Goal: Task Accomplishment & Management: Complete application form

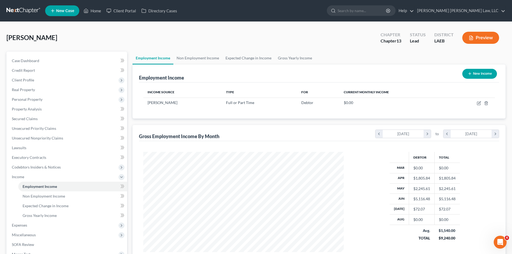
scroll to position [100, 211]
click at [284, 55] on link "Gross Yearly Income" at bounding box center [294, 58] width 41 height 13
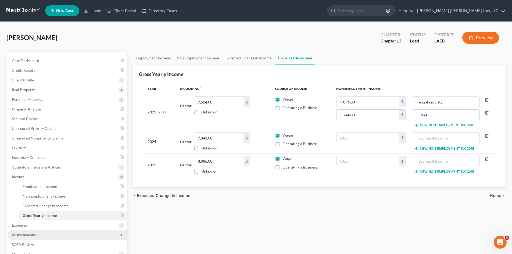
click at [35, 236] on span "Miscellaneous" at bounding box center [24, 234] width 24 height 5
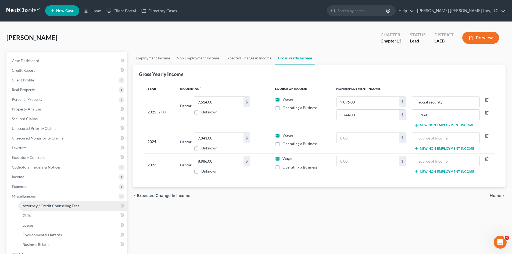
click at [60, 206] on span "Attorney / Credit Counseling Fees" at bounding box center [51, 205] width 57 height 5
select select "0"
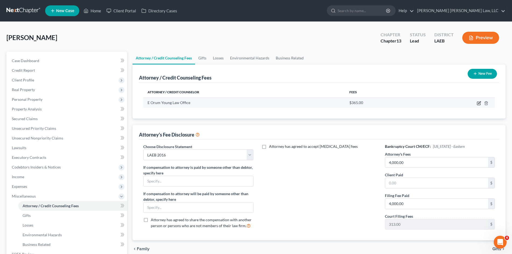
click at [477, 102] on icon "button" at bounding box center [478, 103] width 4 height 4
select select "19"
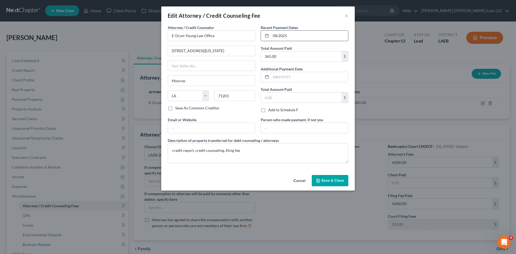
click at [307, 38] on input "08/2025" at bounding box center [309, 36] width 77 height 10
click at [389, 28] on div "Edit Attorney / Credit Counseling Fee × Attorney / Credit Counselor * E Orum Yo…" at bounding box center [258, 127] width 516 height 254
drag, startPoint x: 337, startPoint y: 35, endPoint x: 255, endPoint y: 39, distance: 82.0
click at [255, 39] on div "Attorney / Credit Counselor * E Orum Young Law Office [STREET_ADDRESS][GEOGRAPH…" at bounding box center [258, 96] width 186 height 143
type input "[DATE]"
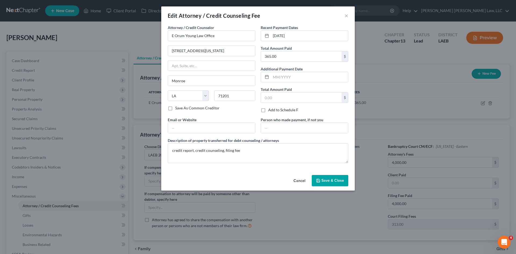
click at [334, 182] on span "Save & Close" at bounding box center [332, 180] width 23 height 5
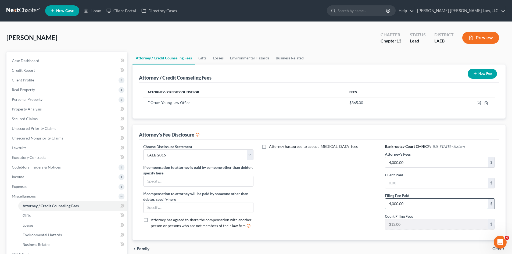
click at [421, 201] on input "4,000.00" at bounding box center [436, 203] width 103 height 10
click at [359, 209] on div "Attorney has agreed to accept [MEDICAL_DATA] fees" at bounding box center [319, 189] width 121 height 90
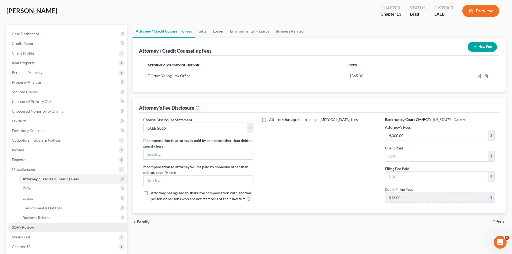
click at [38, 228] on link "SOFA Review" at bounding box center [68, 227] width 120 height 10
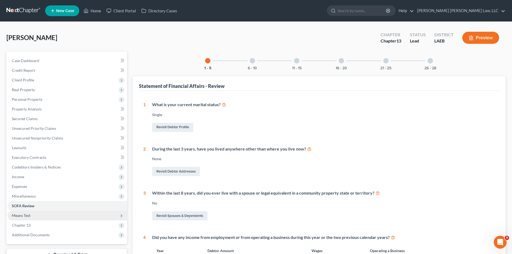
click at [28, 217] on span "Means Test" at bounding box center [21, 215] width 19 height 5
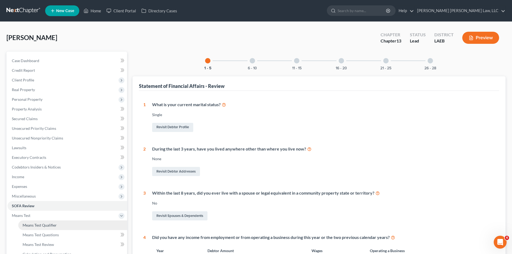
click at [48, 225] on span "Means Test Qualifier" at bounding box center [40, 225] width 34 height 5
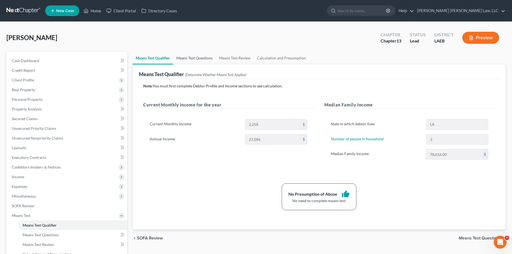
click at [207, 56] on link "Means Test Questions" at bounding box center [194, 58] width 43 height 13
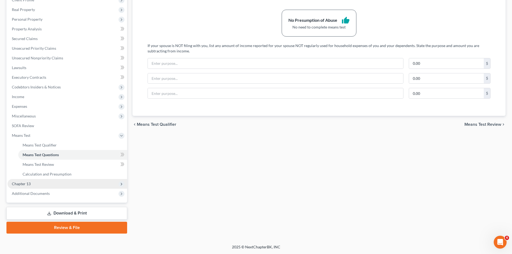
click at [46, 181] on span "Chapter 13" at bounding box center [68, 184] width 120 height 10
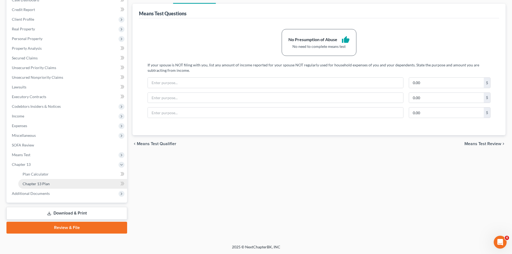
scroll to position [61, 0]
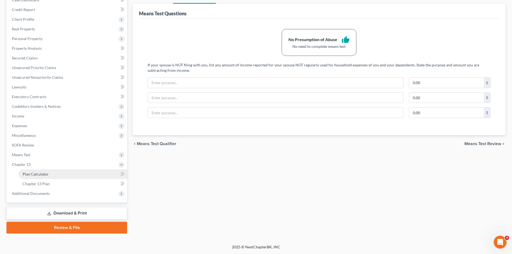
click at [58, 176] on link "Plan Calculator" at bounding box center [72, 174] width 109 height 10
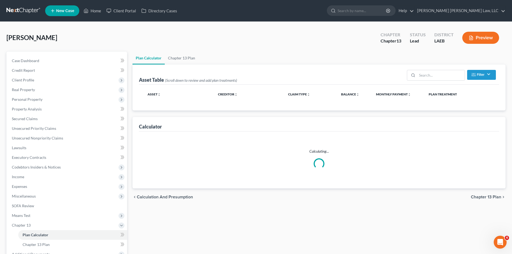
select select "59"
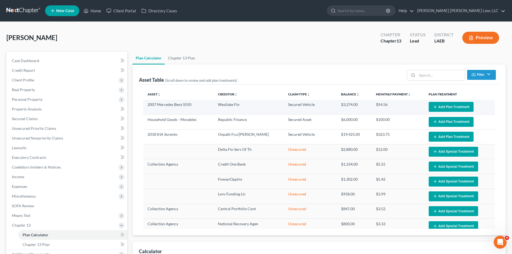
click at [444, 106] on button "Add Plan Treatment" at bounding box center [450, 107] width 45 height 10
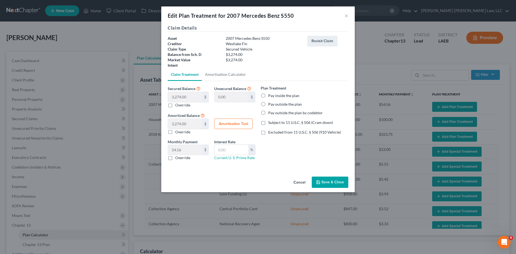
click at [285, 94] on label "Pay inside the plan" at bounding box center [283, 95] width 31 height 5
click at [274, 94] on input "Pay inside the plan" at bounding box center [271, 94] width 3 height 3
radio input "true"
click at [285, 124] on span "Subject to 11 U.S.C. § 506 (Cram down)" at bounding box center [300, 122] width 65 height 5
click at [274, 123] on input "Subject to 11 U.S.C. § 506 (Cram down)" at bounding box center [271, 121] width 3 height 3
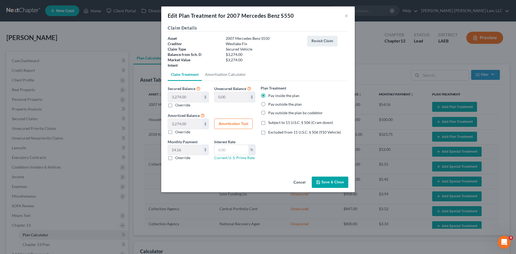
checkbox input "true"
click at [310, 41] on button "Revisit Claim" at bounding box center [322, 41] width 30 height 11
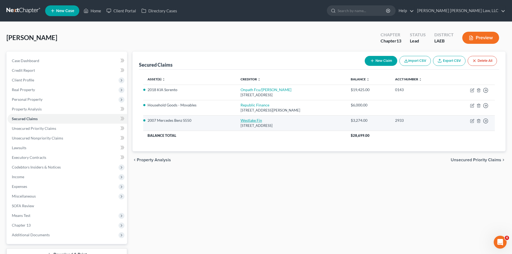
click at [247, 122] on link "Westlake Fin" at bounding box center [250, 120] width 21 height 5
select select "4"
select select "2"
select select "0"
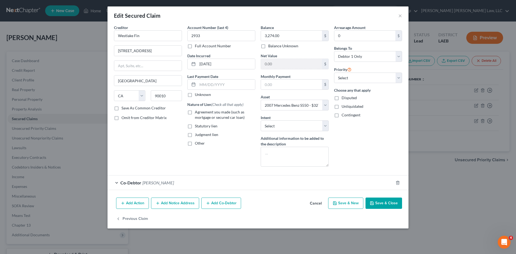
click at [453, 153] on div "Edit Secured Claim × Creditor * [GEOGRAPHIC_DATA] Fin 4751 [GEOGRAPHIC_DATA] Bv…" at bounding box center [258, 127] width 516 height 254
click at [378, 208] on button "Save & Close" at bounding box center [383, 202] width 37 height 11
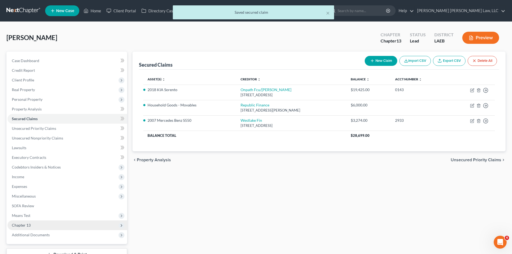
click at [40, 223] on span "Chapter 13" at bounding box center [68, 225] width 120 height 10
click at [27, 230] on link "Plan Calculator" at bounding box center [72, 235] width 109 height 10
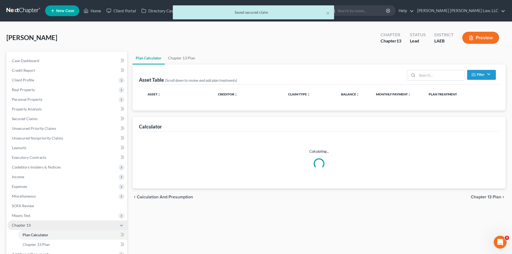
select select "59"
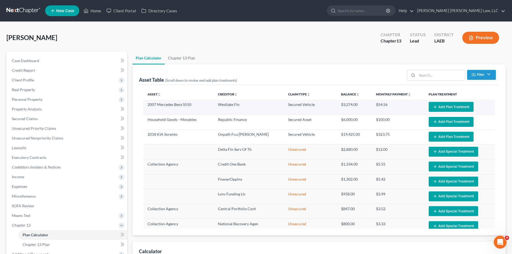
click at [437, 104] on button "Add Plan Treatment" at bounding box center [450, 107] width 45 height 10
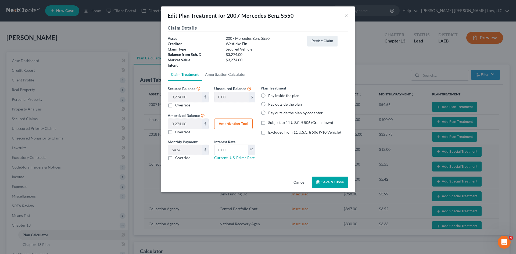
click at [270, 94] on label "Pay inside the plan" at bounding box center [283, 95] width 31 height 5
click at [270, 94] on input "Pay inside the plan" at bounding box center [271, 94] width 3 height 3
radio input "true"
click at [270, 133] on span "Excluded from 11 U.S.C. § 506 (910 Vehicle)" at bounding box center [304, 132] width 73 height 5
click at [270, 133] on input "Excluded from 11 U.S.C. § 506 (910 Vehicle)" at bounding box center [271, 130] width 3 height 3
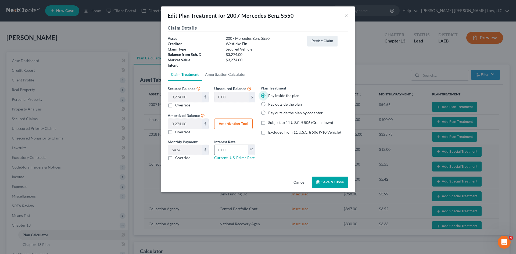
checkbox input "true"
click at [236, 149] on input "text" at bounding box center [231, 150] width 34 height 10
type input "9.5"
click at [181, 158] on label "Override" at bounding box center [182, 157] width 15 height 5
click at [181, 158] on input "Override" at bounding box center [178, 156] width 3 height 3
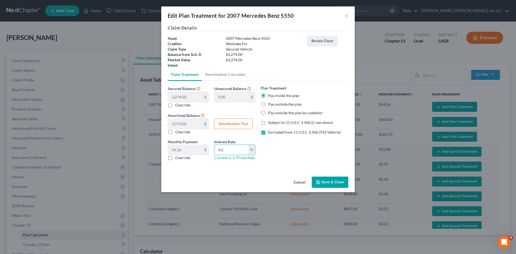
checkbox input "true"
click at [193, 148] on input "text" at bounding box center [185, 150] width 34 height 10
type input "68.76"
click at [343, 184] on button "Save & Close" at bounding box center [330, 181] width 37 height 11
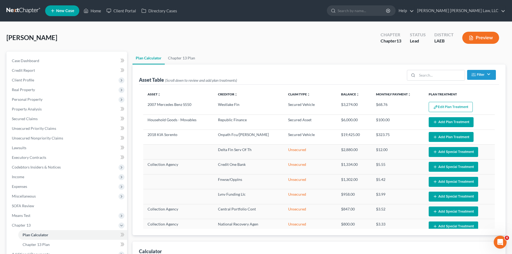
select select "59"
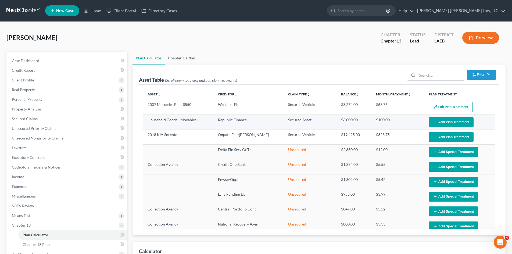
click at [436, 122] on button "Add Plan Treatment" at bounding box center [450, 122] width 45 height 10
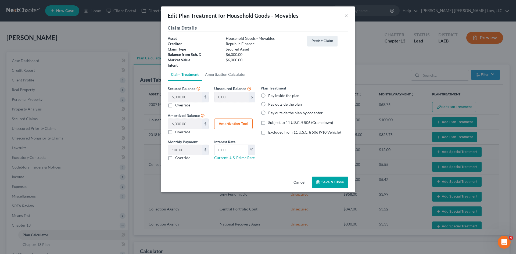
click at [288, 94] on label "Pay inside the plan" at bounding box center [283, 95] width 31 height 5
click at [274, 94] on input "Pay inside the plan" at bounding box center [271, 94] width 3 height 3
radio input "true"
click at [286, 122] on span "Subject to 11 U.S.C. § 506 (Cram down)" at bounding box center [300, 122] width 65 height 5
click at [274, 122] on input "Subject to 11 U.S.C. § 506 (Cram down)" at bounding box center [271, 121] width 3 height 3
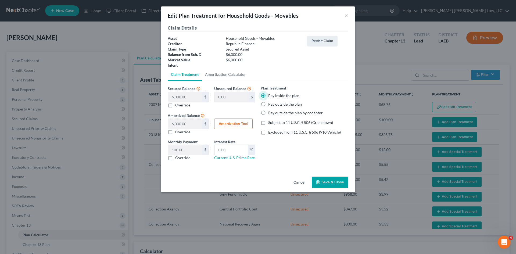
checkbox input "true"
click at [234, 145] on input "text" at bounding box center [231, 150] width 34 height 10
type input "7.5"
click at [188, 159] on label "Override" at bounding box center [182, 157] width 15 height 5
click at [181, 158] on input "Override" at bounding box center [178, 156] width 3 height 3
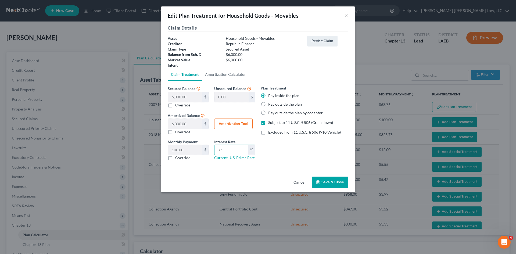
checkbox input "true"
click at [185, 146] on input "text" at bounding box center [185, 150] width 34 height 10
type input "120.23"
click at [330, 185] on button "Save & Close" at bounding box center [330, 181] width 37 height 11
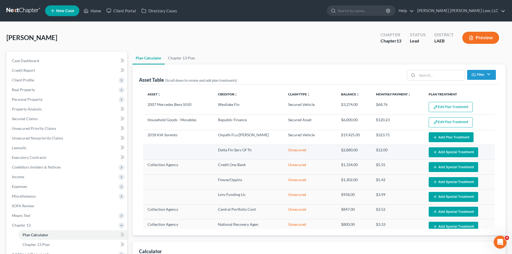
select select "59"
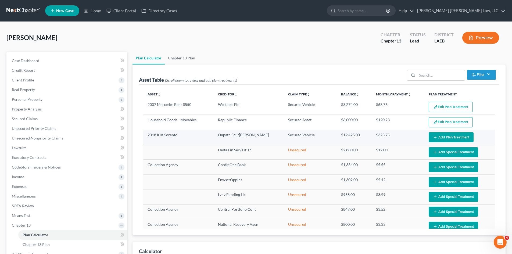
click at [457, 137] on button "Add Plan Treatment" at bounding box center [450, 137] width 45 height 10
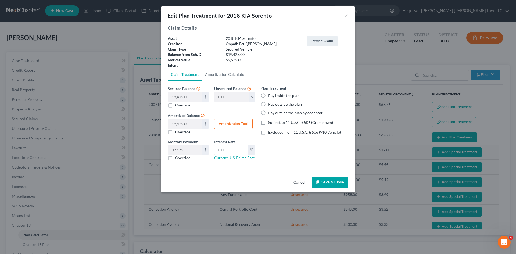
click at [182, 157] on label "Override" at bounding box center [182, 157] width 15 height 5
click at [181, 157] on input "Override" at bounding box center [178, 156] width 3 height 3
checkbox input "true"
click at [187, 150] on input "text" at bounding box center [185, 150] width 34 height 10
type input "200.04"
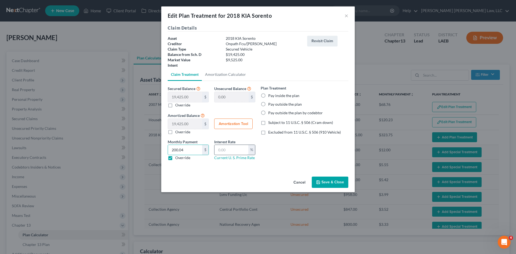
click at [232, 150] on input "text" at bounding box center [231, 150] width 34 height 10
type input "9.5"
click at [277, 94] on label "Pay inside the plan" at bounding box center [283, 95] width 31 height 5
click at [274, 94] on input "Pay inside the plan" at bounding box center [271, 94] width 3 height 3
radio input "true"
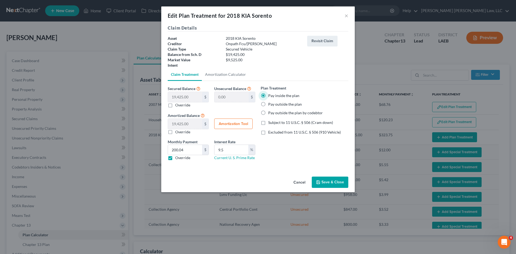
click at [280, 123] on span "Subject to 11 U.S.C. § 506 (Cram down)" at bounding box center [300, 122] width 65 height 5
click at [274, 123] on input "Subject to 11 U.S.C. § 506 (Cram down)" at bounding box center [271, 121] width 3 height 3
checkbox input "true"
click at [325, 179] on button "Save & Close" at bounding box center [330, 181] width 37 height 11
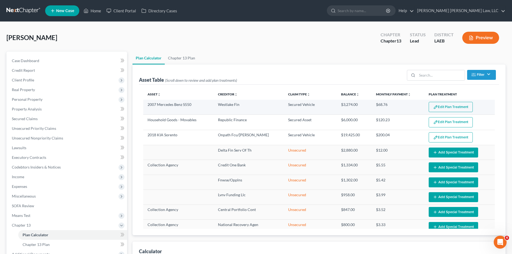
select select "59"
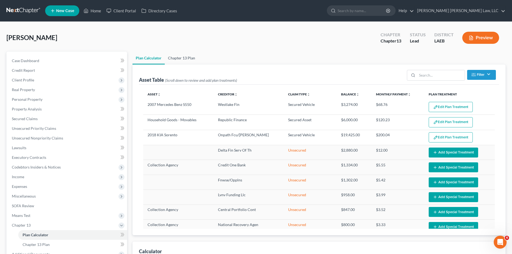
click at [188, 61] on link "Chapter 13 Plan" at bounding box center [182, 58] width 34 height 13
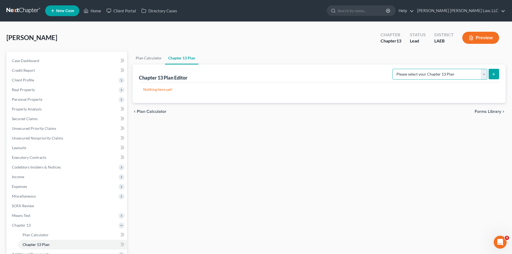
click at [444, 74] on select "Please select your Chapter 13 Plan Eastern District of [US_STATE][GEOGRAPHIC_DA…" at bounding box center [439, 74] width 95 height 11
select select "1"
click at [392, 69] on select "Please select your Chapter 13 Plan Eastern District of [US_STATE][GEOGRAPHIC_DA…" at bounding box center [439, 74] width 95 height 11
click at [490, 70] on button "submit" at bounding box center [493, 74] width 10 height 10
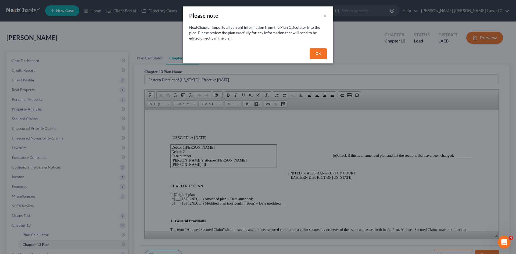
drag, startPoint x: 325, startPoint y: 54, endPoint x: 306, endPoint y: 59, distance: 19.2
click at [324, 55] on button "OK" at bounding box center [317, 53] width 17 height 11
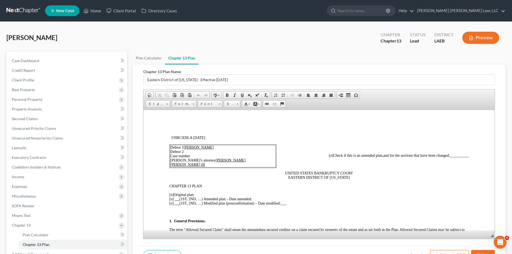
click at [171, 194] on span "[o]" at bounding box center [171, 194] width 4 height 4
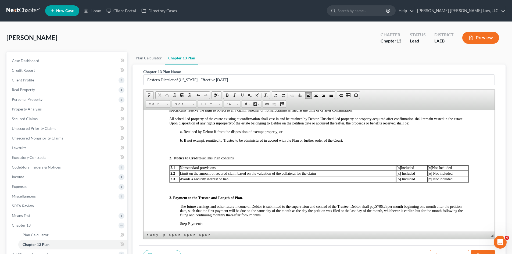
scroll to position [215, 0]
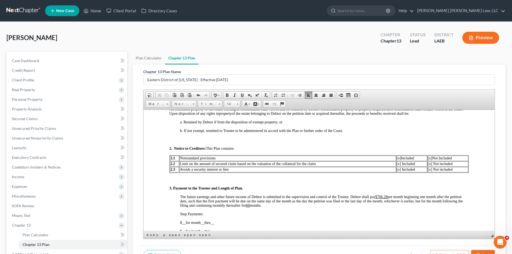
click at [428, 163] on span "[o] Not included" at bounding box center [440, 163] width 25 height 4
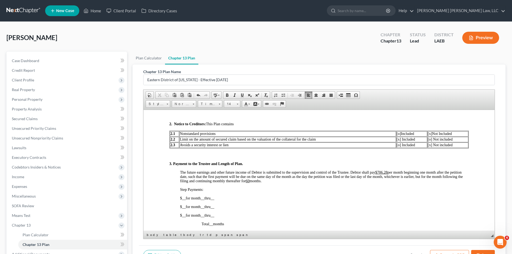
scroll to position [242, 0]
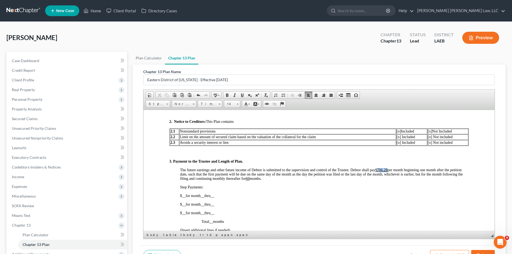
drag, startPoint x: 387, startPoint y: 169, endPoint x: 378, endPoint y: 168, distance: 9.0
click at [378, 168] on u "$706.28" at bounding box center [381, 170] width 12 height 4
click at [385, 173] on span "The future earnings and other future income of Debtor is submitted to the super…" at bounding box center [321, 174] width 283 height 13
drag, startPoint x: 387, startPoint y: 169, endPoint x: 377, endPoint y: 167, distance: 9.9
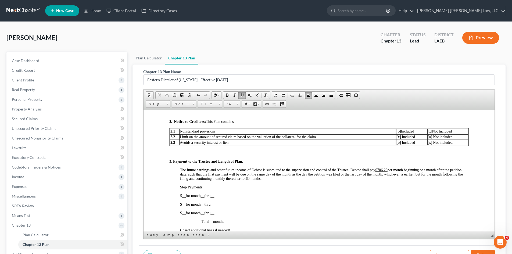
click at [386, 169] on u "$706.28" at bounding box center [381, 170] width 12 height 4
drag, startPoint x: 387, startPoint y: 169, endPoint x: 379, endPoint y: 168, distance: 8.3
click at [379, 168] on u "$706.28" at bounding box center [381, 170] width 12 height 4
click at [385, 170] on u "$706.28" at bounding box center [381, 170] width 12 height 4
drag, startPoint x: 388, startPoint y: 168, endPoint x: 378, endPoint y: 169, distance: 10.2
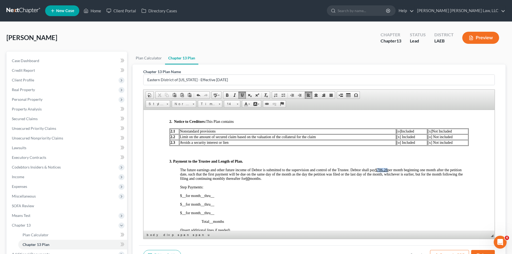
click at [378, 169] on span "The future earnings and other future income of Debtor is submitted to the super…" at bounding box center [321, 174] width 283 height 13
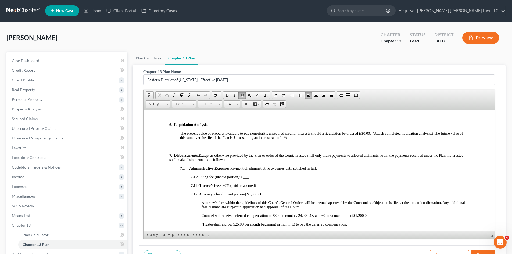
scroll to position [591, 0]
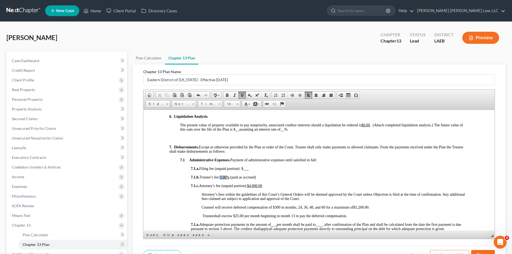
drag, startPoint x: 230, startPoint y: 176, endPoint x: 224, endPoint y: 177, distance: 6.3
click at [224, 177] on u "9.90%" at bounding box center [225, 177] width 10 height 4
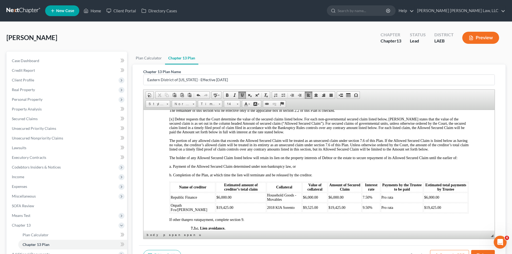
scroll to position [1289, 0]
click at [304, 211] on td "$9,525.00" at bounding box center [314, 207] width 25 height 10
drag, startPoint x: 336, startPoint y: 212, endPoint x: 318, endPoint y: 211, distance: 18.0
click at [328, 211] on td "$19,425.00" at bounding box center [345, 207] width 34 height 10
drag, startPoint x: 440, startPoint y: 212, endPoint x: 419, endPoint y: 212, distance: 20.7
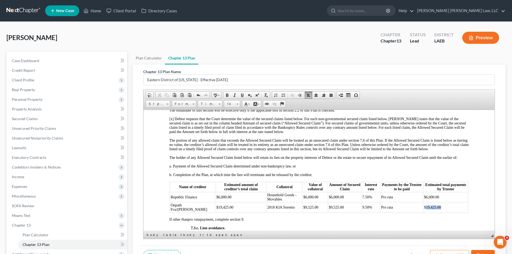
click at [423, 212] on td "$19,425.00" at bounding box center [445, 207] width 44 height 10
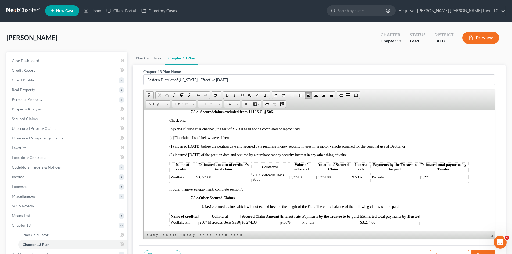
scroll to position [1477, 0]
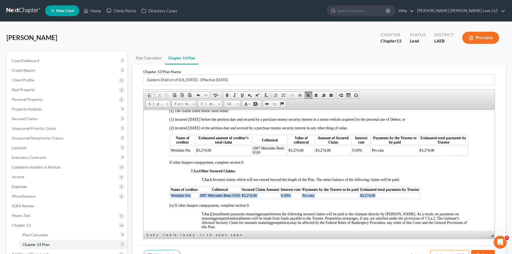
drag, startPoint x: 171, startPoint y: 200, endPoint x: 387, endPoint y: 199, distance: 216.7
click at [387, 198] on tr "Westlake Fin 2007 Mercedes Benz S550 $3,274.00 9.50% Pro rata $3,274.00" at bounding box center [294, 195] width 249 height 5
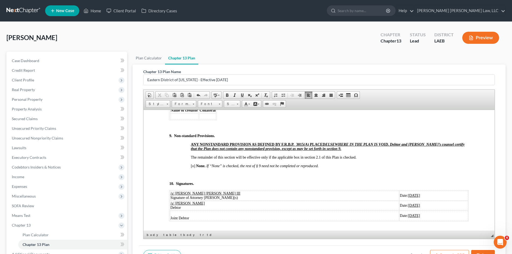
scroll to position [1907, 0]
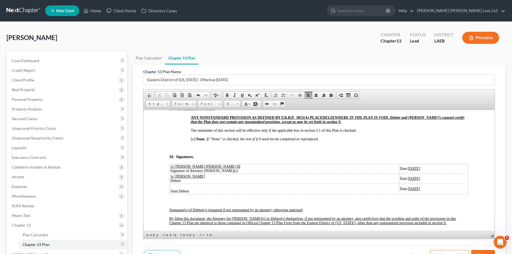
drag, startPoint x: 396, startPoint y: 198, endPoint x: 170, endPoint y: 186, distance: 226.2
click at [170, 186] on tbody "/s/ [PERSON_NAME] [PERSON_NAME] III Signature of Attorney Debtor(s) Date: [DATE…" at bounding box center [319, 179] width 298 height 30
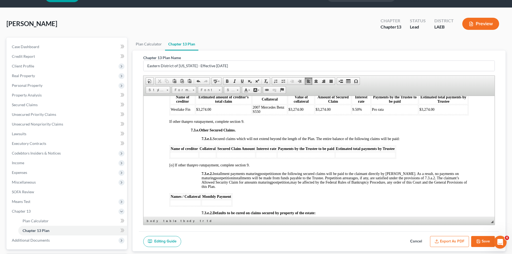
scroll to position [27, 0]
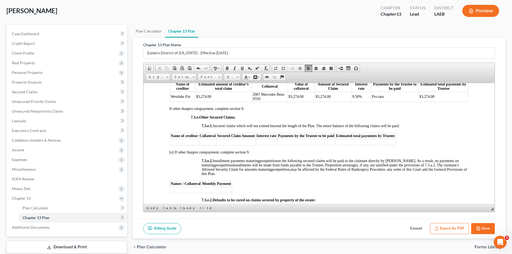
click at [480, 227] on icon "button" at bounding box center [478, 228] width 4 height 4
select select "1"
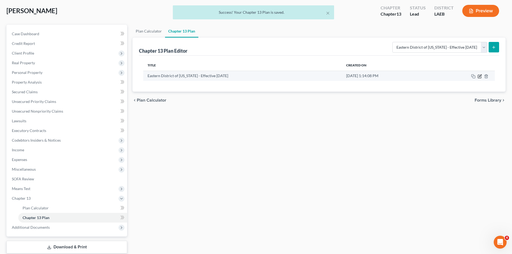
click at [478, 78] on icon "button" at bounding box center [478, 76] width 3 height 3
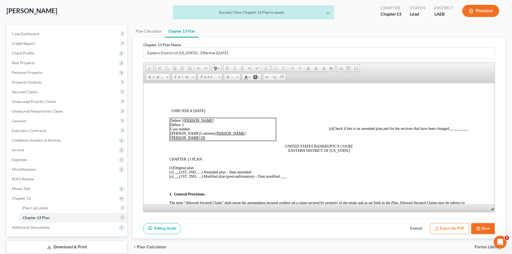
scroll to position [0, 0]
click at [444, 229] on button "Export as PDF" at bounding box center [449, 228] width 39 height 11
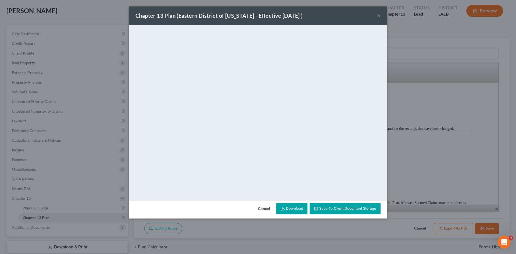
click at [300, 207] on link "Download" at bounding box center [291, 208] width 31 height 11
click at [406, 99] on div "Chapter 13 Plan ([GEOGRAPHIC_DATA] of [US_STATE] - Effective [DATE] ) × <object…" at bounding box center [258, 127] width 516 height 254
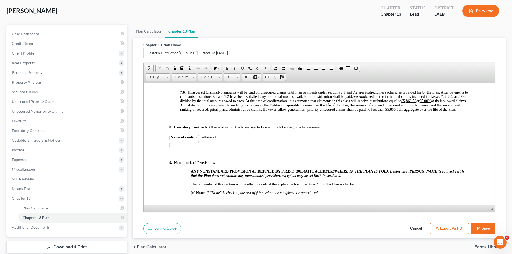
scroll to position [1799, 0]
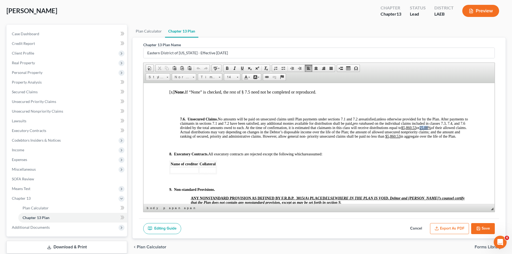
drag, startPoint x: 456, startPoint y: 131, endPoint x: 447, endPoint y: 132, distance: 8.9
click at [431, 129] on u "25.00%" at bounding box center [425, 127] width 12 height 4
drag, startPoint x: 441, startPoint y: 133, endPoint x: 437, endPoint y: 133, distance: 3.2
click at [416, 129] on u "$5,860.53" at bounding box center [408, 127] width 15 height 4
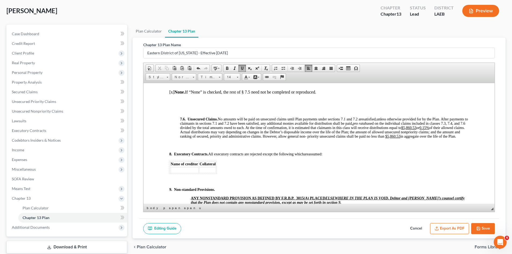
drag, startPoint x: 441, startPoint y: 131, endPoint x: 436, endPoint y: 131, distance: 5.1
click at [416, 129] on u "$5,860.53" at bounding box center [408, 127] width 15 height 4
click at [442, 131] on span "unless otherwise provided for by the Plan. After payments to claimants in secti…" at bounding box center [324, 127] width 288 height 21
drag, startPoint x: 442, startPoint y: 131, endPoint x: 435, endPoint y: 131, distance: 7.3
click at [435, 131] on span "unless otherwise provided for by the Plan. After payments to claimants in secti…" at bounding box center [324, 127] width 288 height 21
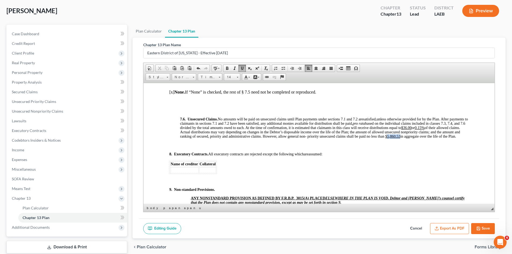
drag, startPoint x: 411, startPoint y: 140, endPoint x: 425, endPoint y: 140, distance: 13.2
click at [425, 138] on p "7.6. Unsecured Claims. No amounts will be paid on unsecured claims until Plan p…" at bounding box center [324, 127] width 288 height 21
click at [446, 226] on button "Export as PDF" at bounding box center [449, 228] width 39 height 11
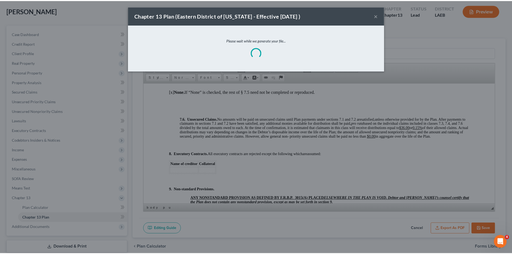
scroll to position [1791, 0]
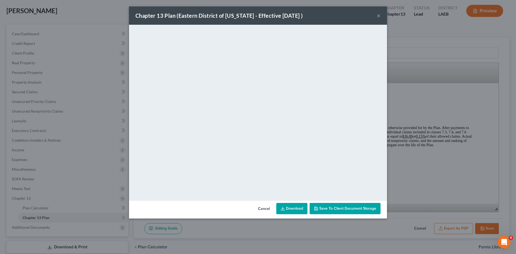
click at [293, 212] on link "Download" at bounding box center [291, 208] width 31 height 11
click at [402, 97] on div "Chapter 13 Plan ([GEOGRAPHIC_DATA] of [US_STATE] - Effective [DATE] ) × <object…" at bounding box center [258, 127] width 516 height 254
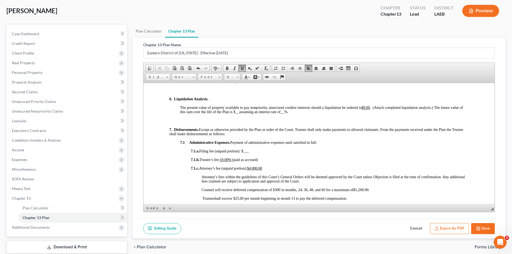
scroll to position [591, 0]
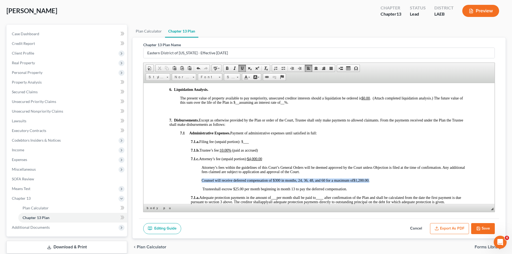
drag, startPoint x: 202, startPoint y: 181, endPoint x: 370, endPoint y: 180, distance: 168.1
click at [370, 180] on p "Counsel will receive deferred compensation of $300 in months, 24, 36, 48, and 6…" at bounding box center [334, 180] width 267 height 4
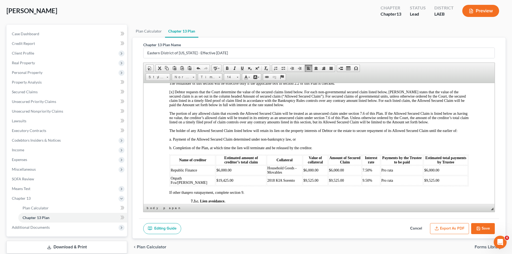
scroll to position [1316, 0]
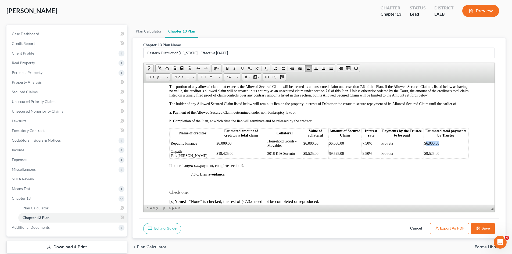
drag, startPoint x: 433, startPoint y: 149, endPoint x: 419, endPoint y: 148, distance: 14.3
click at [423, 148] on td "$6,000.00" at bounding box center [445, 143] width 44 height 10
drag, startPoint x: 441, startPoint y: 157, endPoint x: 419, endPoint y: 156, distance: 22.0
click at [423, 156] on td "$9,525.00" at bounding box center [445, 154] width 44 height 10
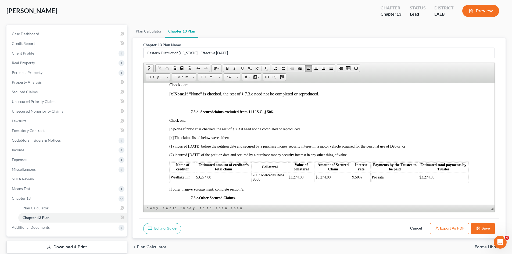
scroll to position [1450, 0]
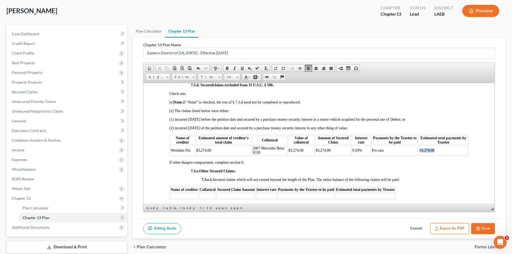
drag, startPoint x: 435, startPoint y: 154, endPoint x: 417, endPoint y: 154, distance: 17.7
click at [418, 154] on td "$3,274.00" at bounding box center [442, 150] width 49 height 10
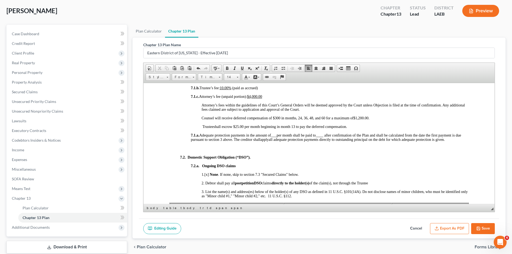
scroll to position [618, 0]
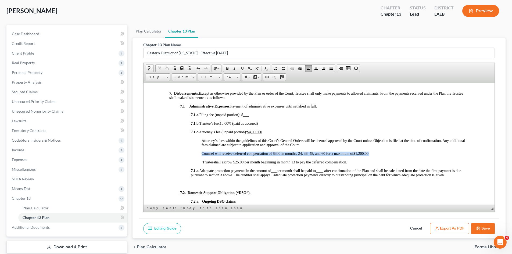
drag, startPoint x: 202, startPoint y: 154, endPoint x: 370, endPoint y: 153, distance: 168.4
click at [370, 153] on p "Counsel will receive deferred compensation of $300 in months, 24, 36, 48, and 6…" at bounding box center [334, 153] width 267 height 4
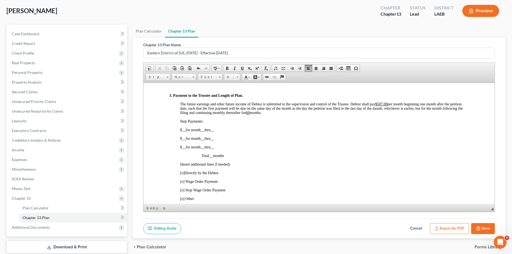
scroll to position [295, 0]
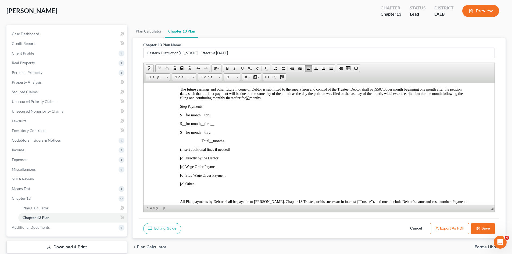
click at [183, 156] on span "[o]" at bounding box center [182, 158] width 4 height 4
click at [483, 229] on button "Save" at bounding box center [483, 228] width 24 height 11
select select "1"
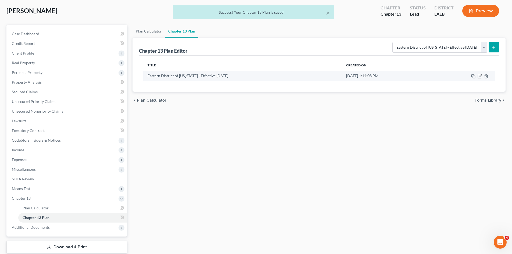
click at [479, 76] on icon "button" at bounding box center [479, 76] width 4 height 4
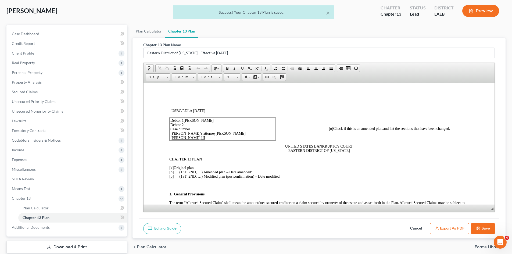
scroll to position [0, 0]
click at [438, 230] on icon "button" at bounding box center [436, 229] width 3 height 1
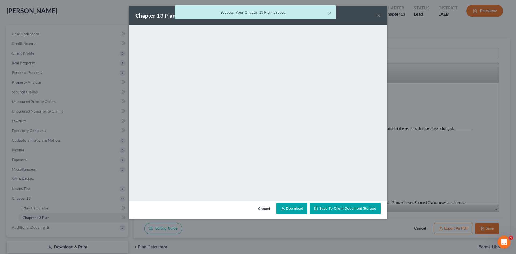
drag, startPoint x: 295, startPoint y: 209, endPoint x: 310, endPoint y: 204, distance: 15.9
click at [295, 209] on link "Download" at bounding box center [291, 208] width 31 height 11
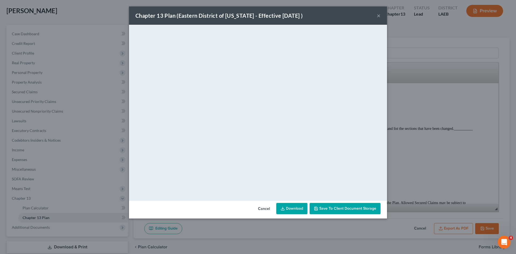
click at [458, 86] on div "Chapter 13 Plan ([GEOGRAPHIC_DATA] of [US_STATE] - Effective [DATE] ) × <object…" at bounding box center [258, 127] width 516 height 254
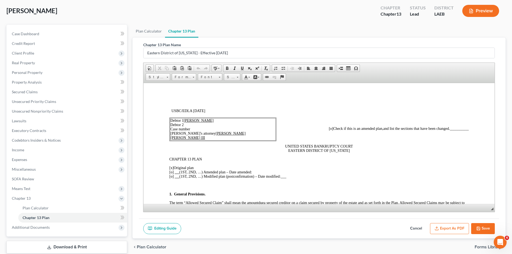
drag, startPoint x: 490, startPoint y: 226, endPoint x: 369, endPoint y: 205, distance: 123.5
click at [490, 226] on button "Save" at bounding box center [483, 228] width 24 height 11
select select "1"
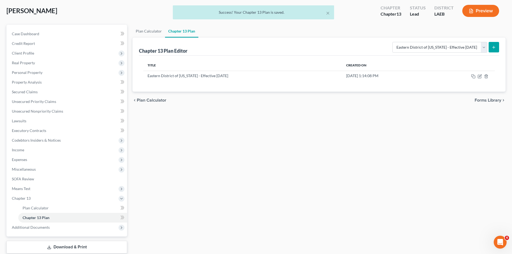
drag, startPoint x: 76, startPoint y: 246, endPoint x: 321, endPoint y: 139, distance: 267.7
click at [76, 246] on link "Download & Print" at bounding box center [66, 247] width 121 height 13
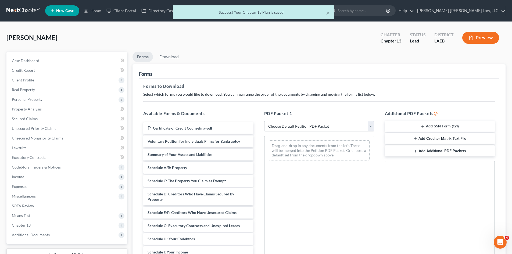
drag, startPoint x: 322, startPoint y: 125, endPoint x: 319, endPoint y: 131, distance: 6.6
click at [322, 125] on select "Choose Default Petition PDF Packet Complete Bankruptcy Petition (all forms and …" at bounding box center [319, 126] width 110 height 11
select select "0"
click at [264, 121] on select "Choose Default Petition PDF Packet Complete Bankruptcy Petition (all forms and …" at bounding box center [319, 126] width 110 height 11
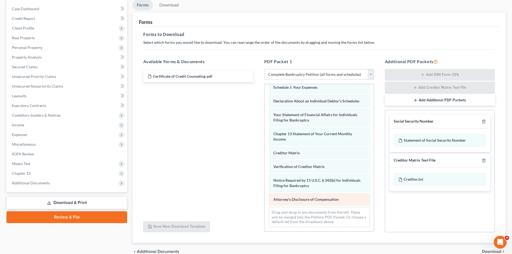
scroll to position [54, 0]
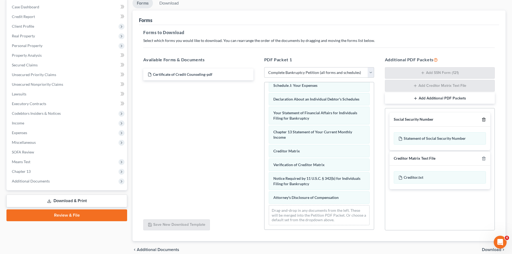
click at [483, 121] on icon "button" at bounding box center [483, 119] width 4 height 4
click at [483, 156] on icon "button" at bounding box center [483, 158] width 4 height 4
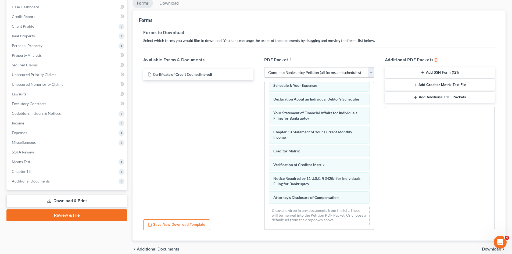
click at [483, 247] on span "Download" at bounding box center [491, 249] width 19 height 4
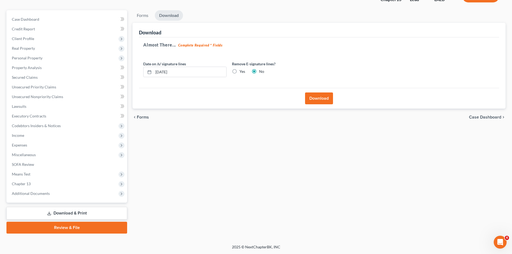
scroll to position [41, 0]
click at [326, 96] on button "Download" at bounding box center [319, 98] width 28 height 12
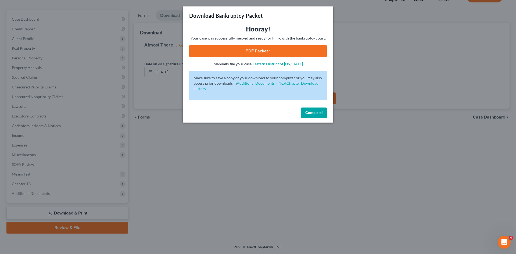
click at [299, 42] on div "Hooray! Your case was successfully merged and ready for filing with the bankrup…" at bounding box center [257, 46] width 137 height 42
drag, startPoint x: 301, startPoint y: 49, endPoint x: 360, endPoint y: 66, distance: 61.6
click at [301, 49] on link "PDF Packet 1" at bounding box center [257, 51] width 137 height 12
click at [394, 120] on div "Download Bankruptcy Packet Hooray! Your case was successfully merged and ready …" at bounding box center [258, 127] width 516 height 254
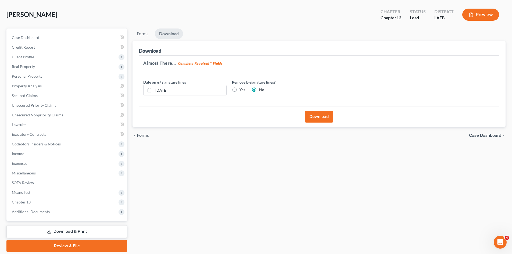
scroll to position [0, 0]
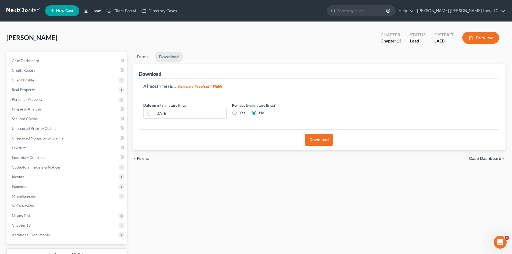
drag, startPoint x: 96, startPoint y: 11, endPoint x: 126, endPoint y: 19, distance: 30.7
click at [96, 11] on link "Home" at bounding box center [92, 11] width 23 height 10
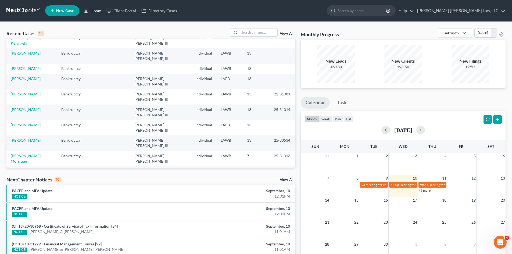
scroll to position [37, 0]
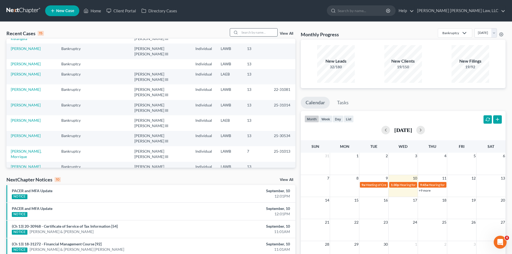
click at [259, 32] on input "search" at bounding box center [259, 32] width 38 height 8
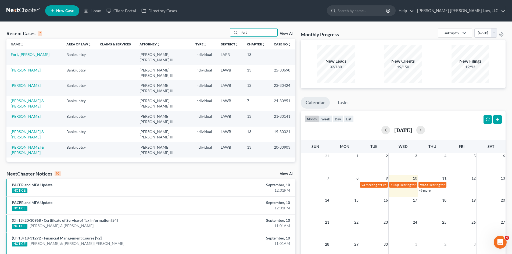
scroll to position [0, 0]
type input "fort"
click at [21, 53] on link "Fort, [PERSON_NAME]" at bounding box center [30, 54] width 39 height 5
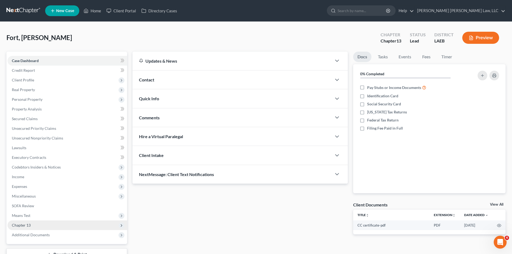
click at [43, 227] on span "Chapter 13" at bounding box center [68, 225] width 120 height 10
click at [52, 233] on link "Plan Calculator" at bounding box center [72, 235] width 109 height 10
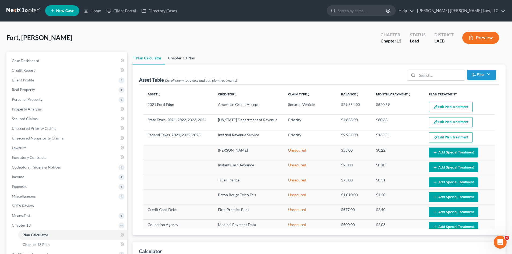
click at [185, 60] on link "Chapter 13 Plan" at bounding box center [182, 58] width 34 height 13
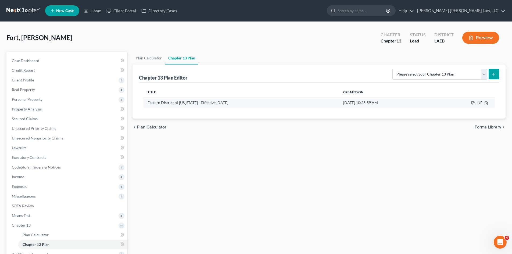
click at [480, 103] on icon "button" at bounding box center [479, 103] width 4 height 4
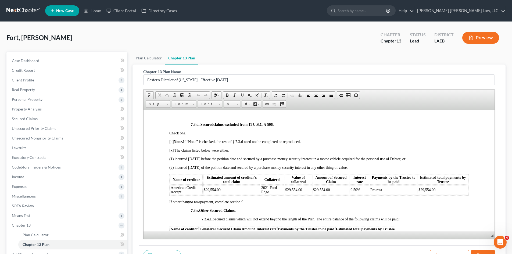
scroll to position [1316, 0]
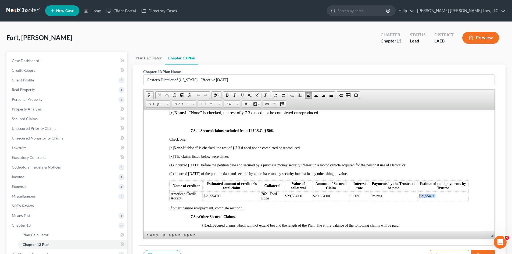
drag, startPoint x: 444, startPoint y: 201, endPoint x: 417, endPoint y: 202, distance: 26.6
click at [418, 201] on td "$29,554.00" at bounding box center [443, 196] width 50 height 10
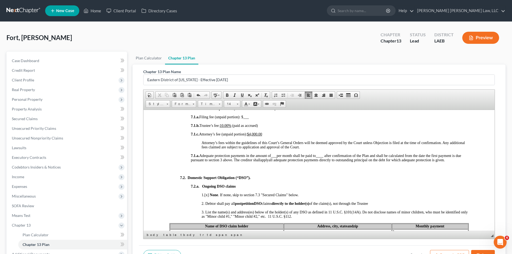
scroll to position [645, 0]
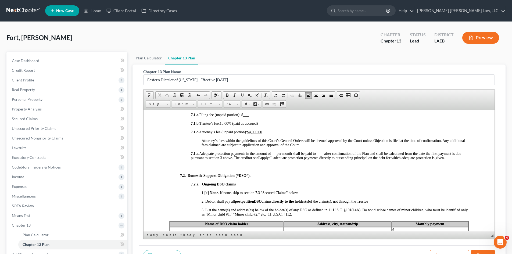
click at [333, 146] on p "Attorney’s fees within the guidelines of this Court’s General Orders will be de…" at bounding box center [334, 142] width 267 height 9
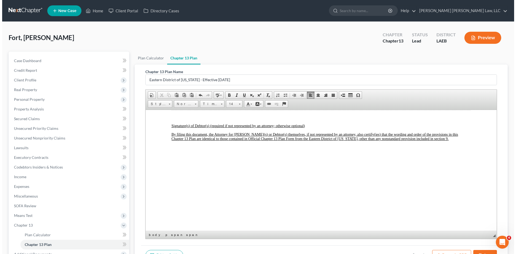
scroll to position [1875, 0]
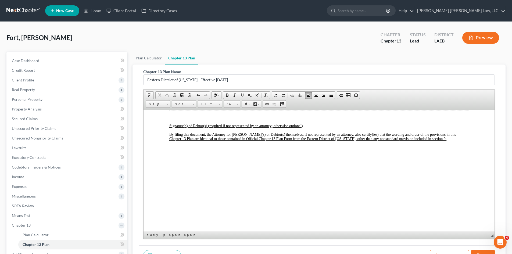
drag, startPoint x: 265, startPoint y: 96, endPoint x: 455, endPoint y: 250, distance: 244.6
click at [455, 250] on button "Export as PDF" at bounding box center [449, 255] width 39 height 11
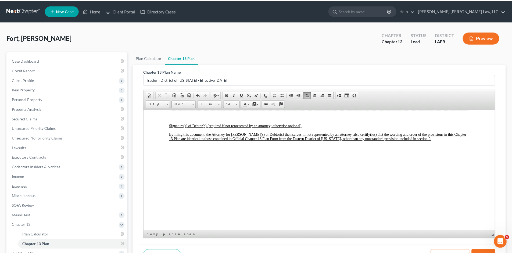
scroll to position [1862, 0]
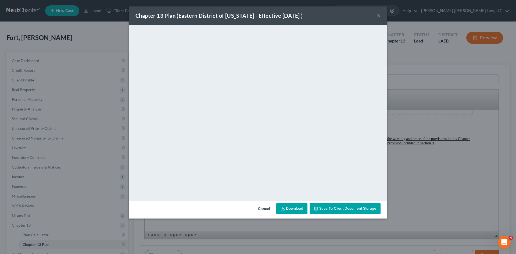
drag, startPoint x: 288, startPoint y: 206, endPoint x: 299, endPoint y: 198, distance: 13.8
click at [288, 206] on link "Download" at bounding box center [291, 208] width 31 height 11
click at [444, 99] on div "Chapter 13 Plan ([GEOGRAPHIC_DATA] of [US_STATE] - Effective [DATE] ) × <object…" at bounding box center [258, 127] width 516 height 254
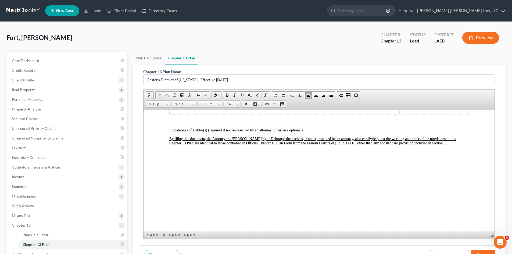
scroll to position [1875, 0]
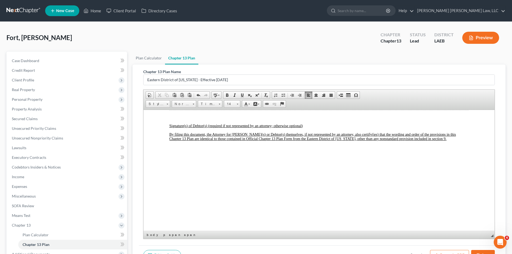
click at [485, 252] on button "Save" at bounding box center [483, 255] width 24 height 11
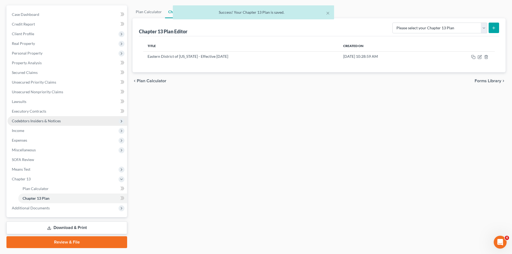
scroll to position [61, 0]
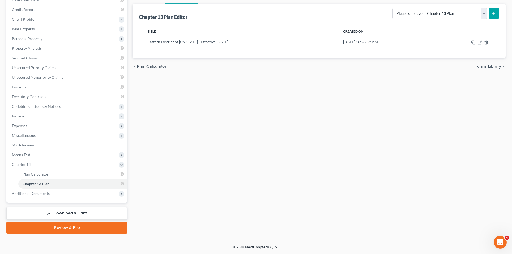
drag, startPoint x: 102, startPoint y: 210, endPoint x: 215, endPoint y: 173, distance: 118.2
click at [102, 210] on link "Download & Print" at bounding box center [66, 213] width 121 height 13
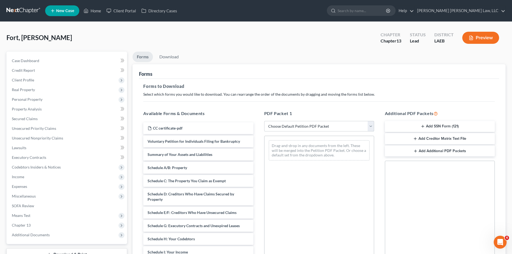
drag, startPoint x: 324, startPoint y: 127, endPoint x: 323, endPoint y: 131, distance: 3.5
click at [324, 127] on select "Choose Default Petition PDF Packet Complete Bankruptcy Petition (all forms and …" at bounding box center [319, 126] width 110 height 11
select select "0"
click at [264, 121] on select "Choose Default Petition PDF Packet Complete Bankruptcy Petition (all forms and …" at bounding box center [319, 126] width 110 height 11
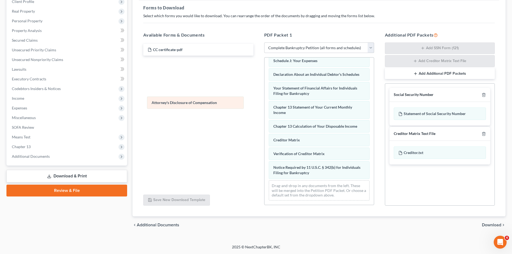
scroll to position [152, 0]
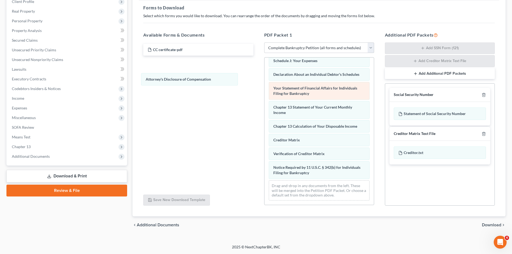
drag, startPoint x: 342, startPoint y: 170, endPoint x: 341, endPoint y: 84, distance: 85.9
click at [264, 69] on div "Attorney's Disclosure of Compensation Voluntary Petition for Individuals Filing…" at bounding box center [318, 58] width 109 height 294
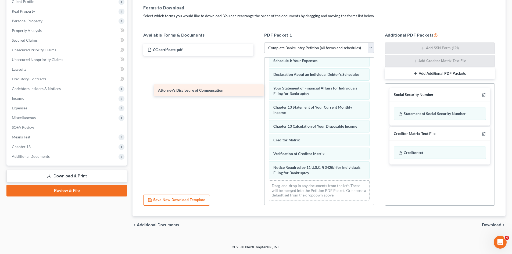
scroll to position [166, 0]
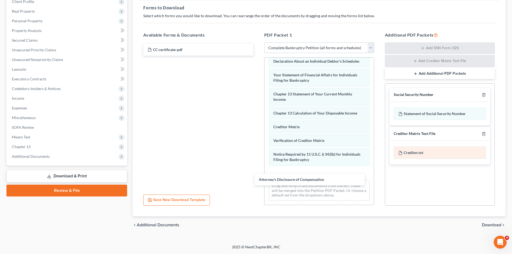
drag, startPoint x: 230, startPoint y: 64, endPoint x: 410, endPoint y: 155, distance: 201.8
click at [257, 56] on div "Attorney's Disclosure of Compensation CC certificate-pdf Attorney's Disclosure …" at bounding box center [198, 50] width 118 height 12
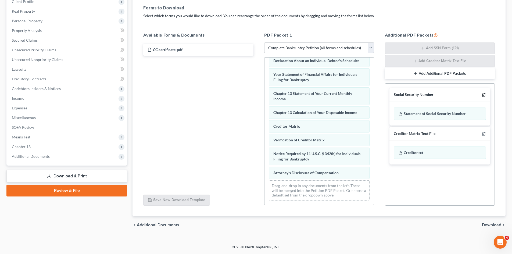
click at [483, 93] on icon "button" at bounding box center [483, 94] width 2 height 3
click at [483, 132] on icon "button" at bounding box center [483, 133] width 2 height 3
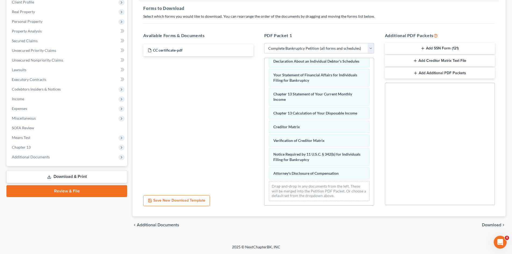
scroll to position [78, 0]
click at [497, 224] on span "Download" at bounding box center [491, 225] width 19 height 4
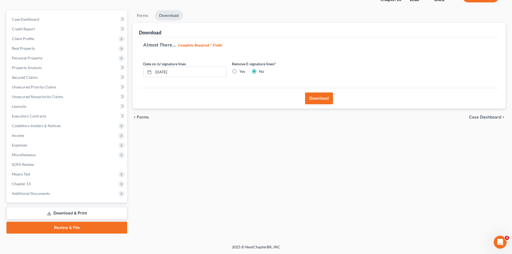
scroll to position [41, 0]
click at [323, 96] on button "Download" at bounding box center [319, 98] width 28 height 12
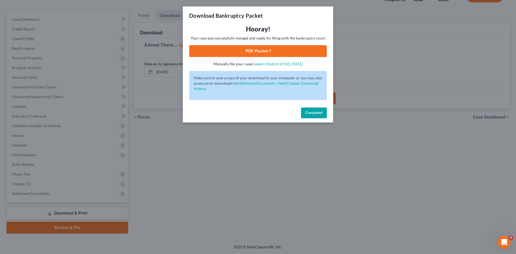
click at [317, 52] on link "PDF Packet 1" at bounding box center [257, 51] width 137 height 12
drag, startPoint x: 317, startPoint y: 114, endPoint x: 381, endPoint y: 107, distance: 64.1
click at [317, 114] on span "Complete!" at bounding box center [313, 112] width 17 height 5
